Goal: Find specific page/section: Find specific page/section

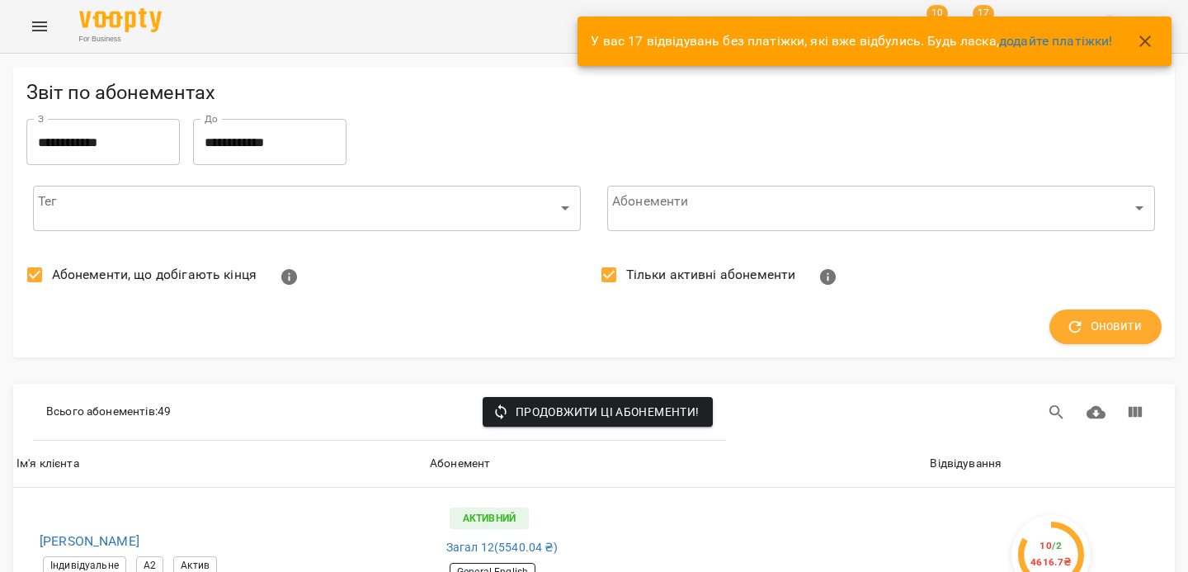
click at [35, 31] on icon "Menu" at bounding box center [39, 26] width 15 height 10
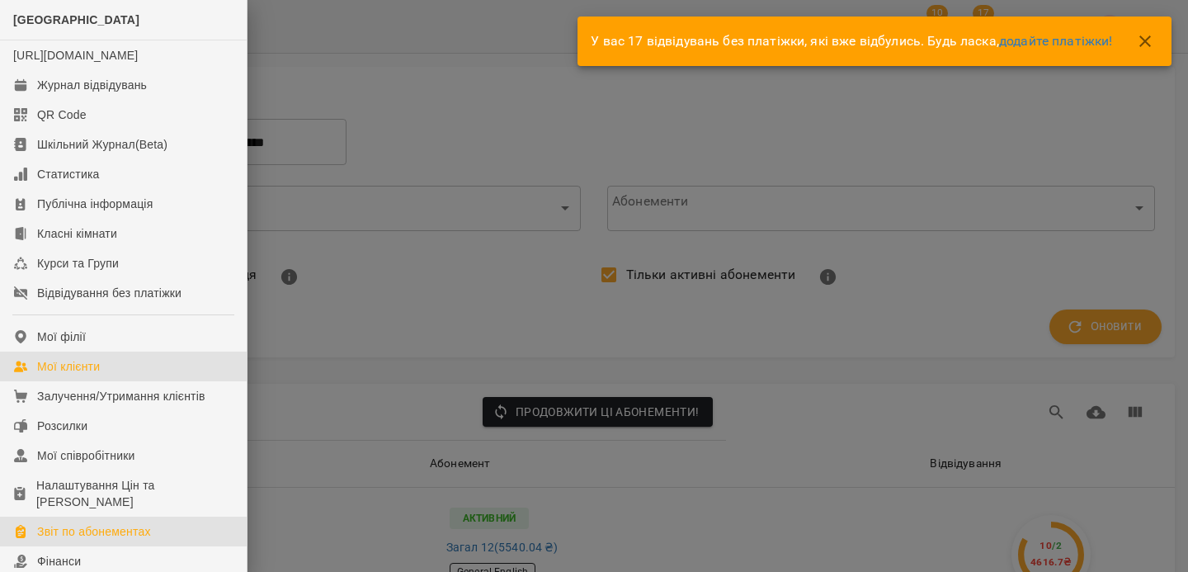
click at [96, 374] on div "Мої клієнти" at bounding box center [68, 366] width 63 height 16
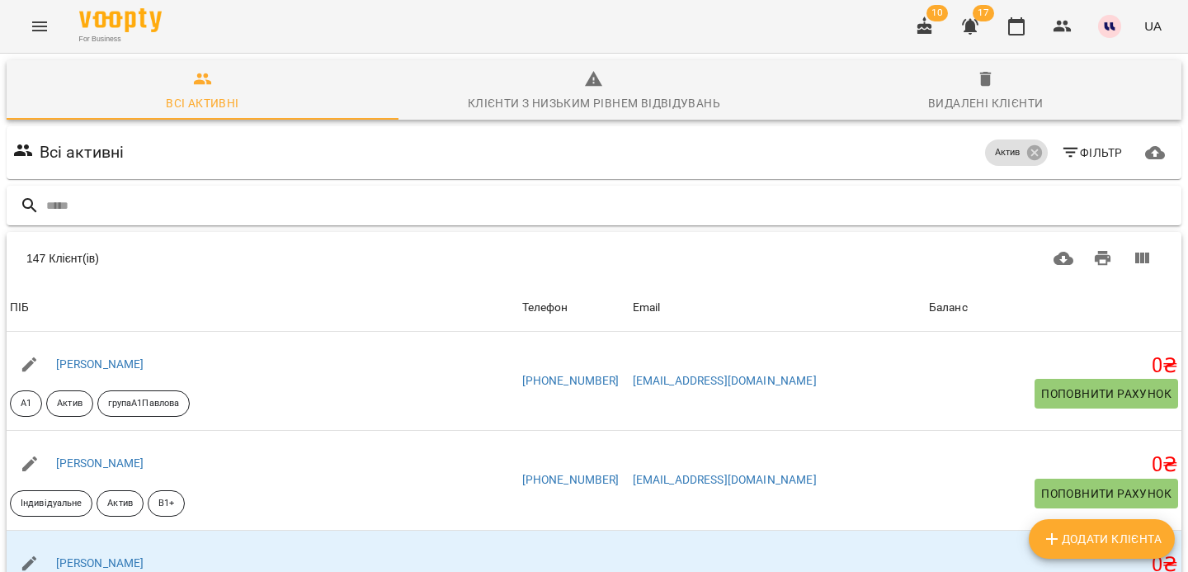
click at [289, 196] on input "text" at bounding box center [610, 205] width 1128 height 27
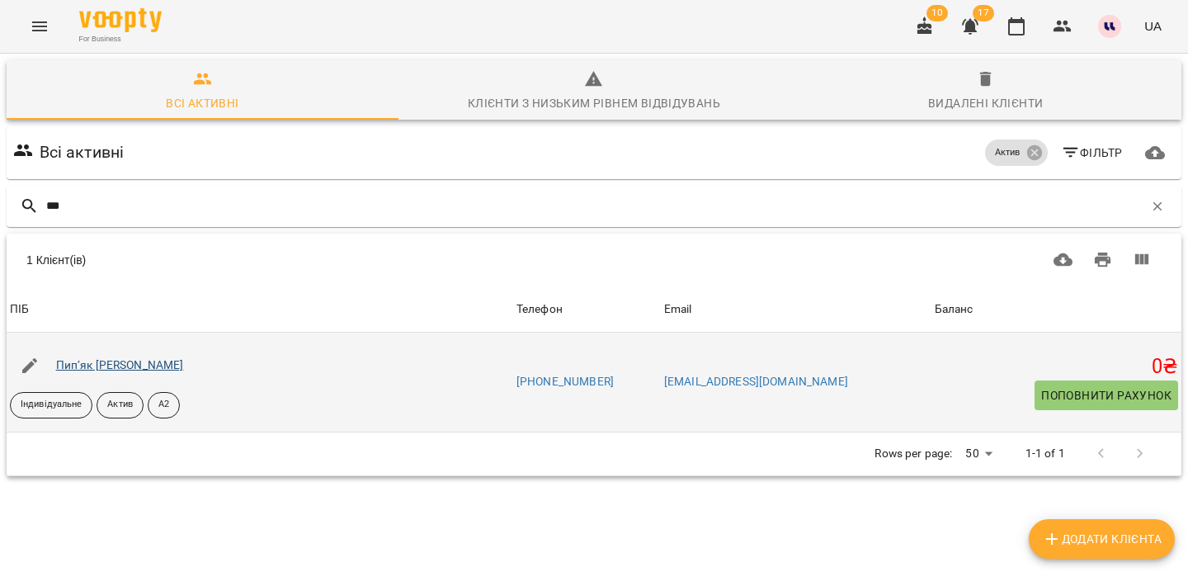
type input "***"
click at [173, 363] on link "Пип’як [PERSON_NAME]" at bounding box center [120, 364] width 128 height 13
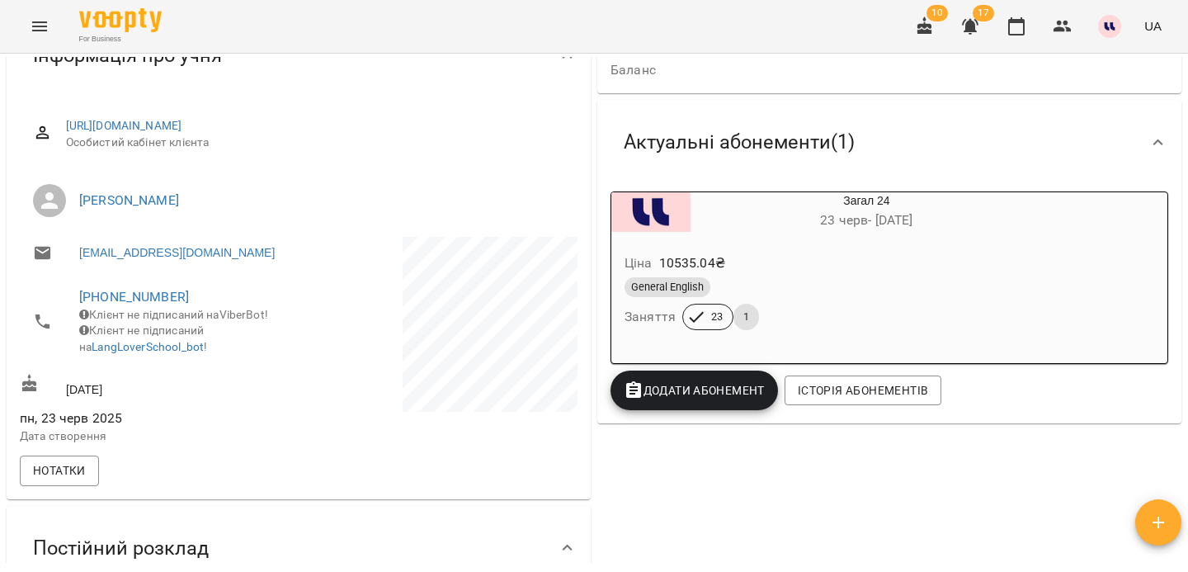
scroll to position [193, 0]
